Goal: Communication & Community: Answer question/provide support

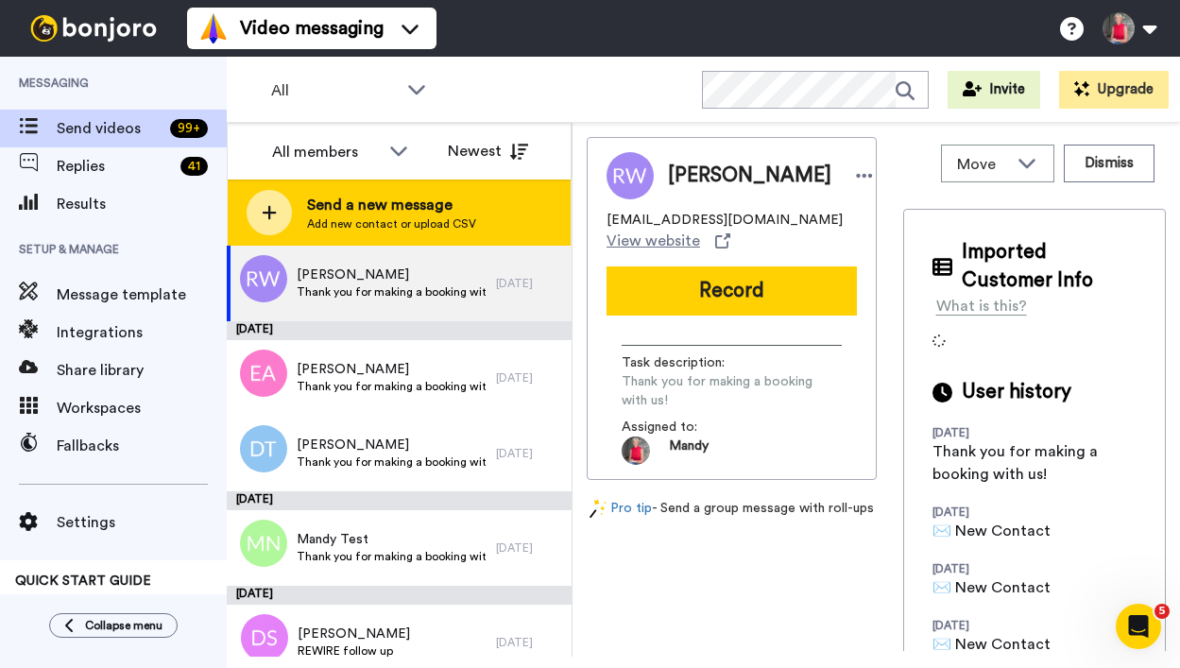
click at [348, 199] on span "Send a new message" at bounding box center [391, 205] width 169 height 23
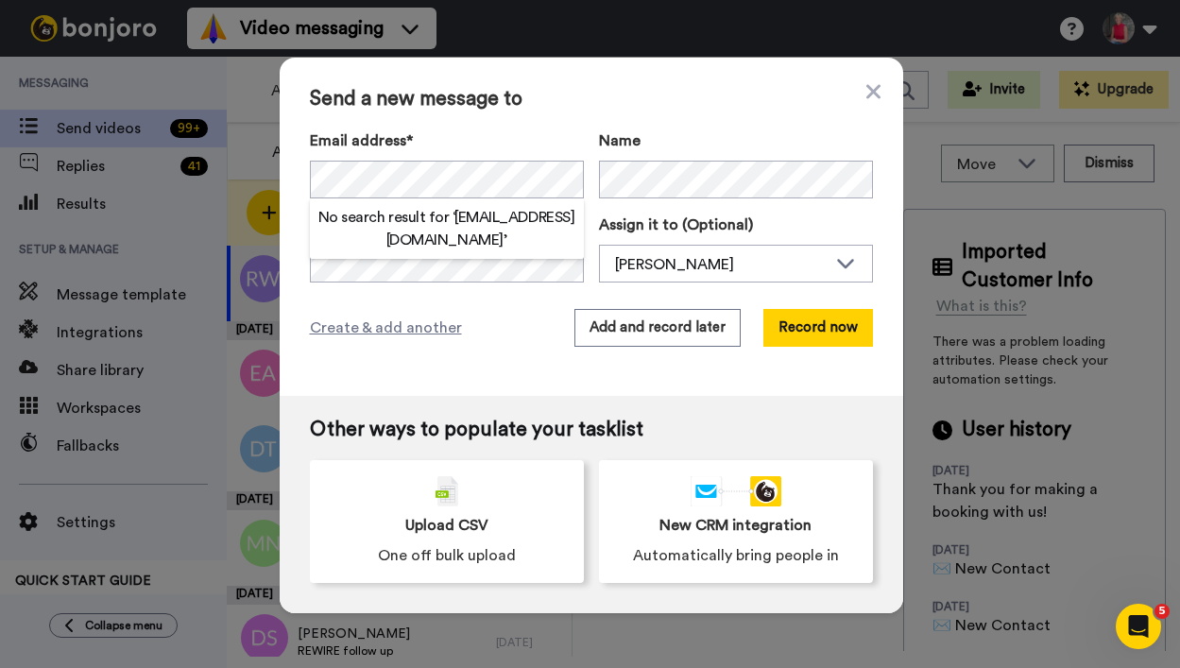
click at [420, 216] on h2 "No search result for ‘ [EMAIL_ADDRESS][DOMAIN_NAME] ’" at bounding box center [447, 228] width 274 height 45
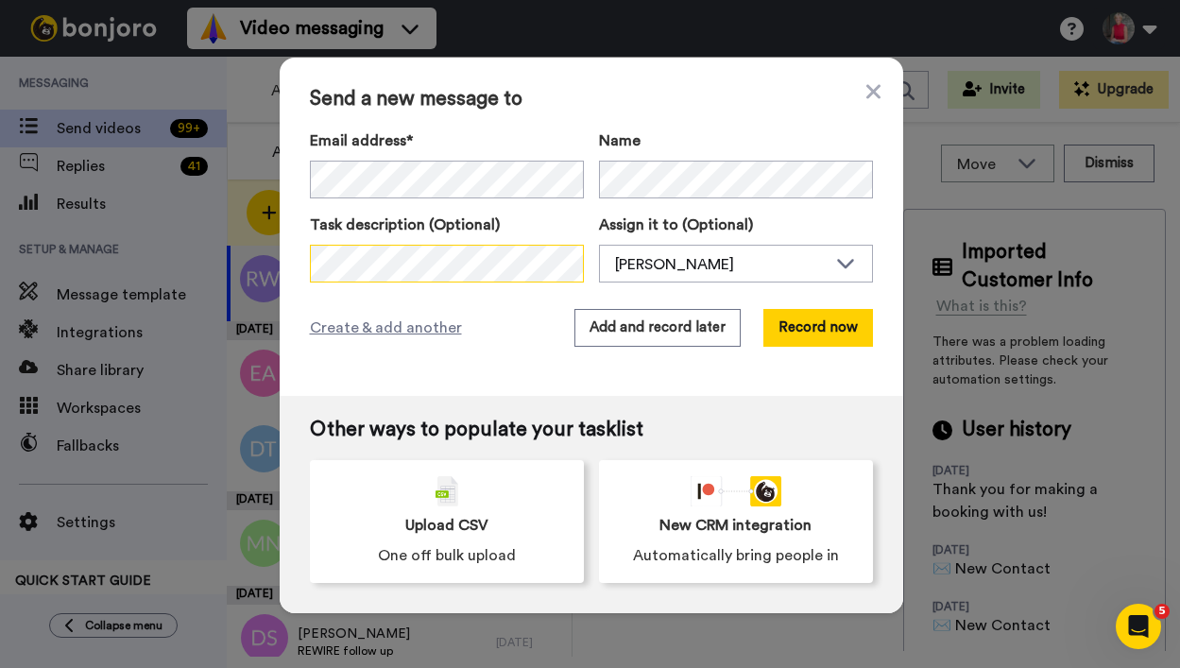
scroll to position [0, 10]
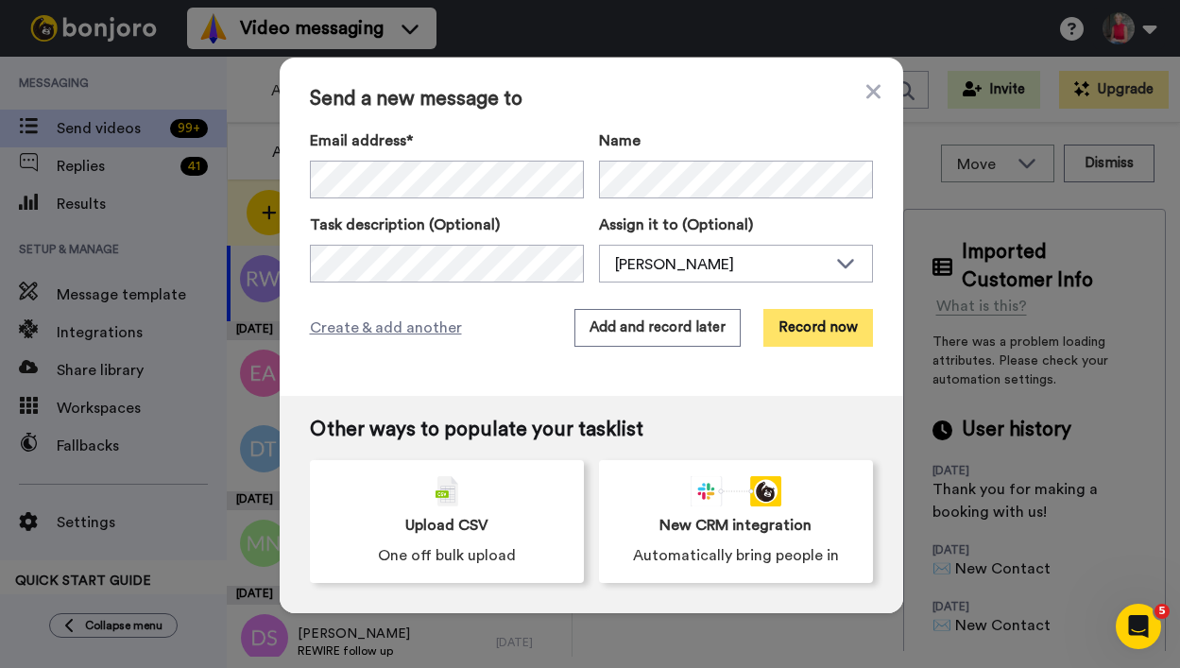
click at [807, 323] on button "Record now" at bounding box center [818, 328] width 110 height 38
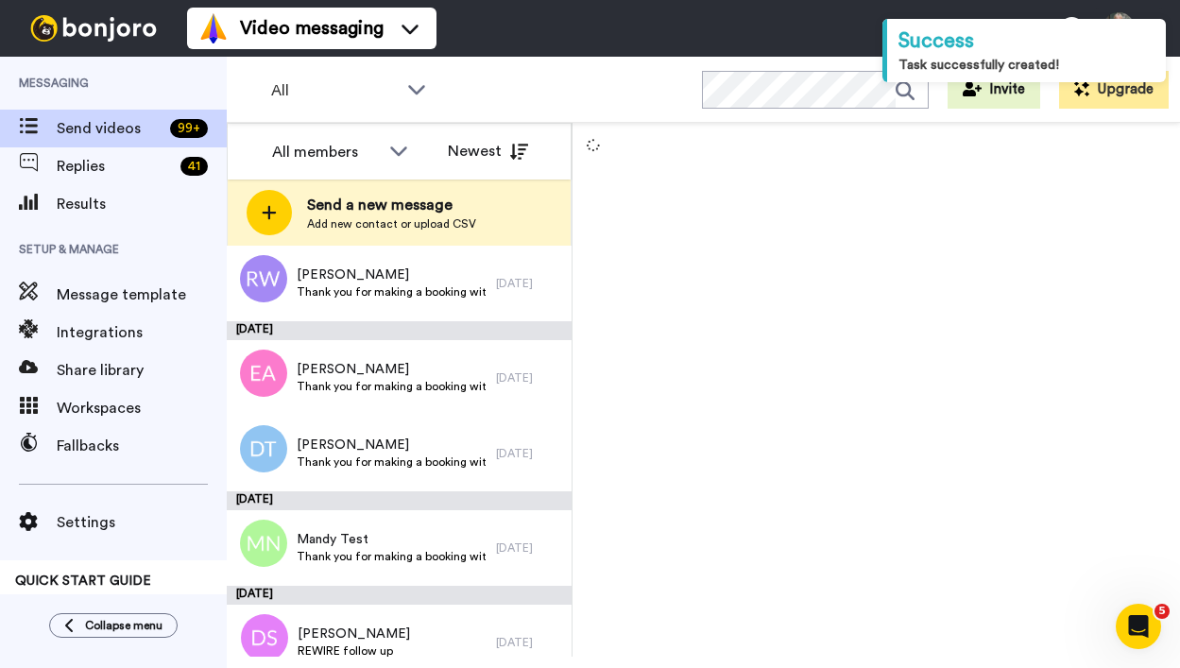
scroll to position [113, 0]
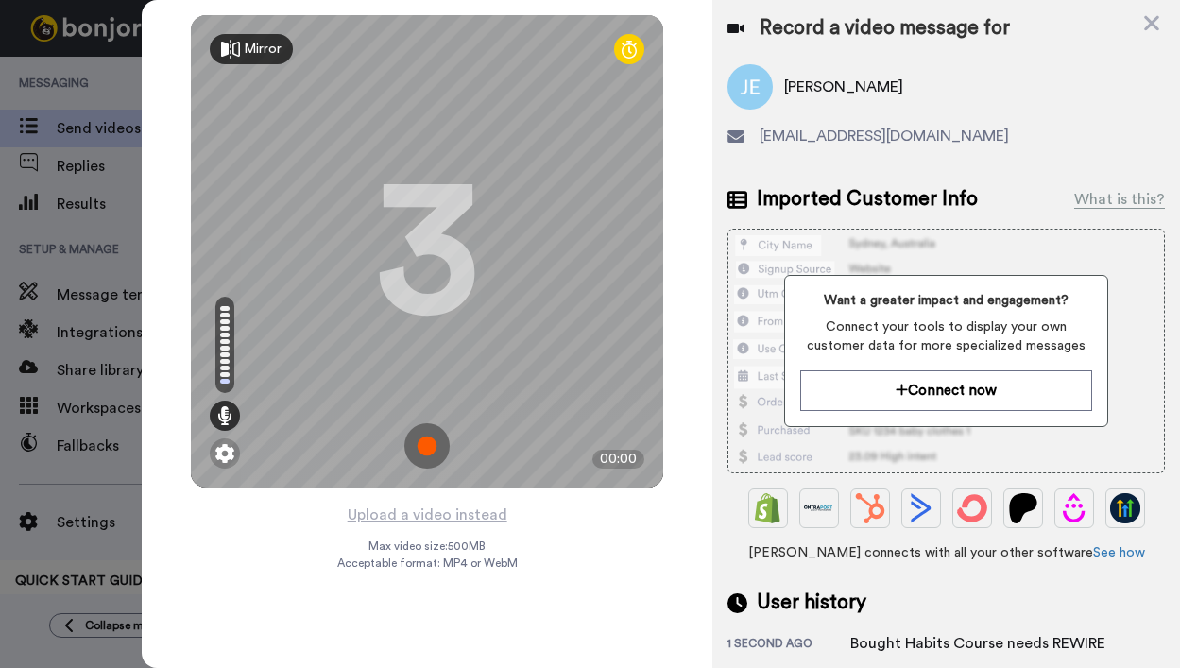
click at [418, 445] on img at bounding box center [426, 445] width 45 height 45
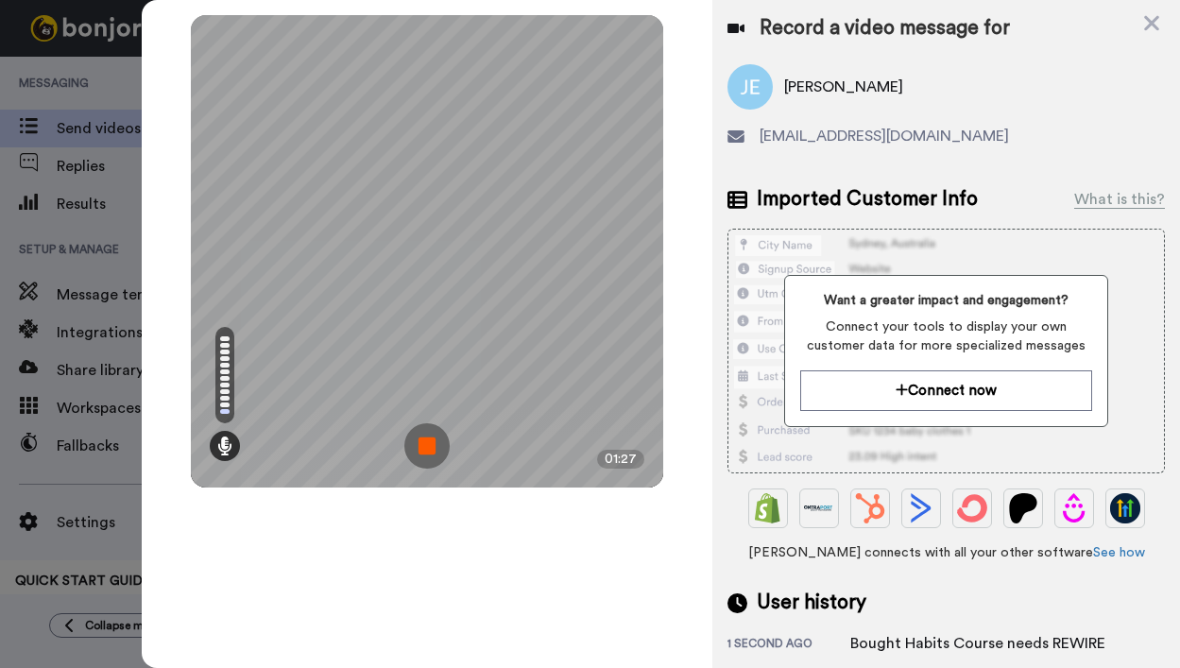
click at [429, 452] on img at bounding box center [426, 445] width 45 height 45
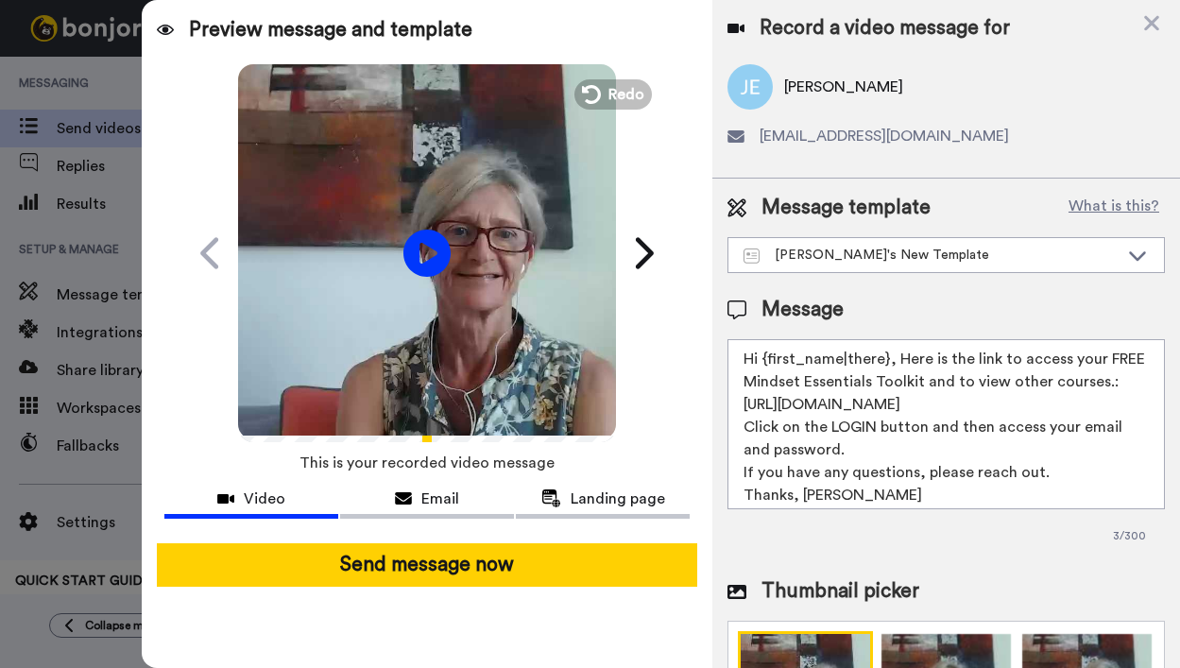
drag, startPoint x: 896, startPoint y: 357, endPoint x: 1067, endPoint y: 479, distance: 210.0
click at [1057, 487] on textarea "Hi {first_name|there}, Here is the link to access your FREE Mindset Essentials …" at bounding box center [945, 424] width 437 height 170
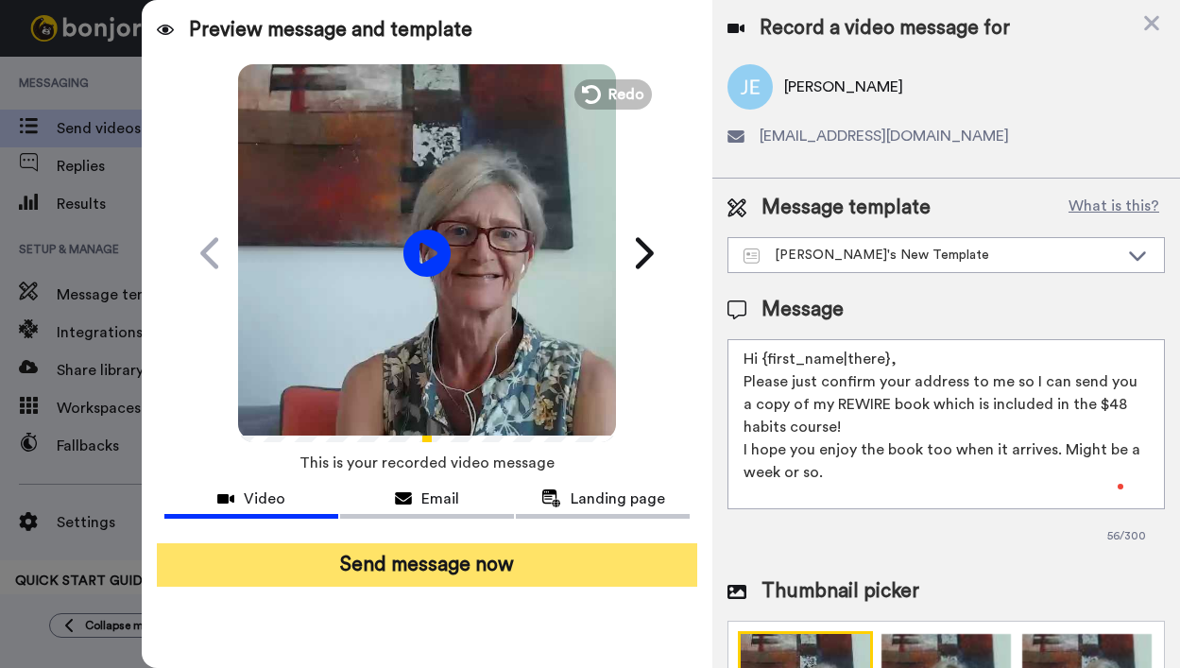
type textarea "Hi {first_name|there}, Please just confirm your address to me so I can send you…"
click at [452, 566] on button "Send message now" at bounding box center [427, 564] width 541 height 43
